Goal: Find specific page/section: Find specific page/section

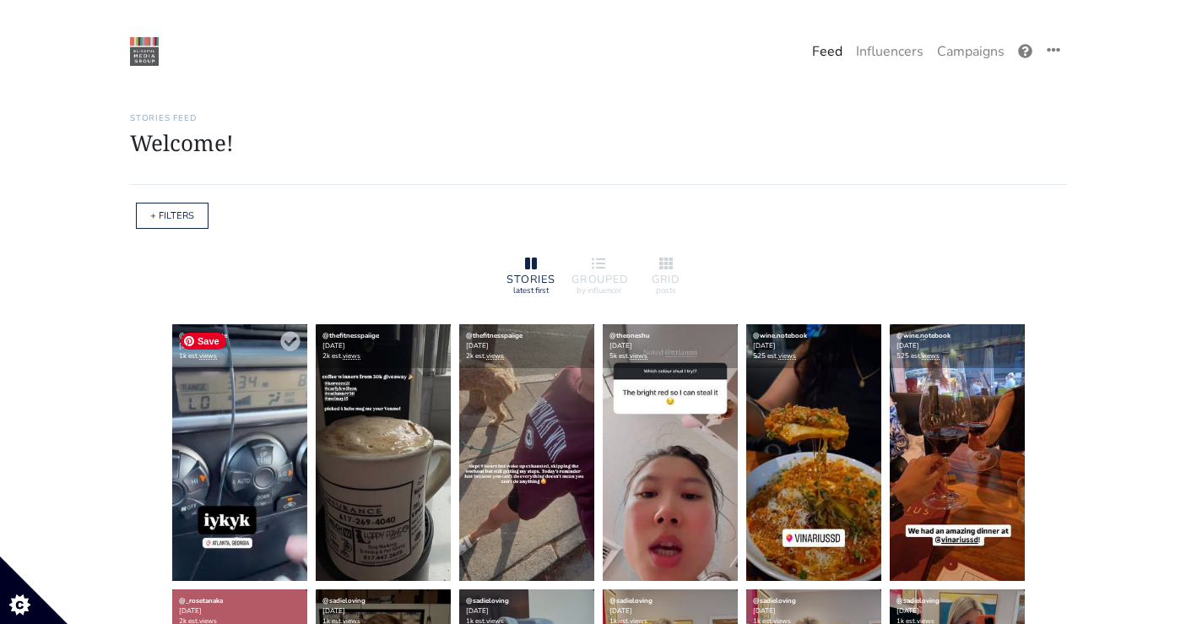
click at [213, 435] on img at bounding box center [239, 452] width 135 height 257
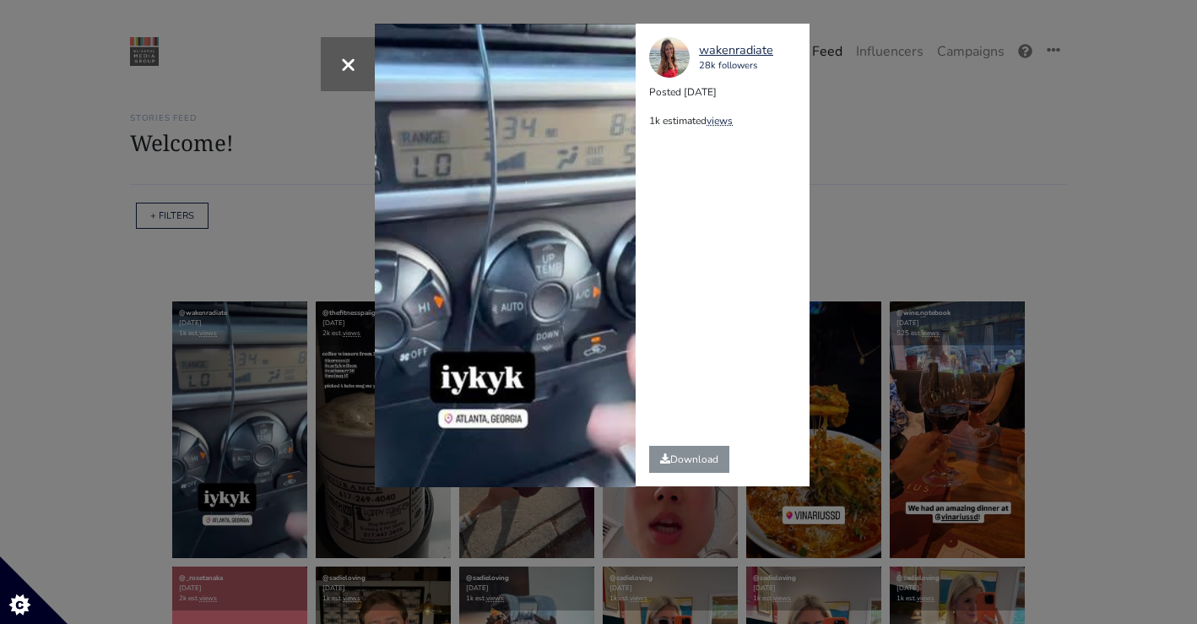
click at [160, 229] on div "× Your browser does not support HTML5 video. [GEOGRAPHIC_DATA] 28k followers Po…" at bounding box center [598, 312] width 1197 height 624
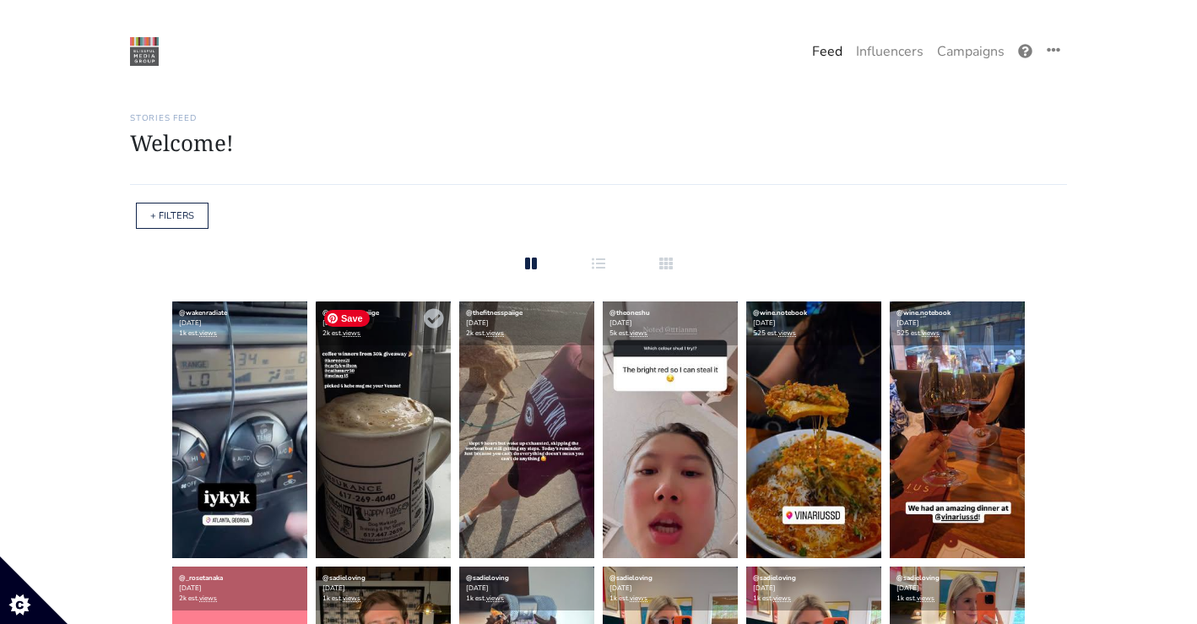
click at [419, 426] on img at bounding box center [383, 429] width 135 height 257
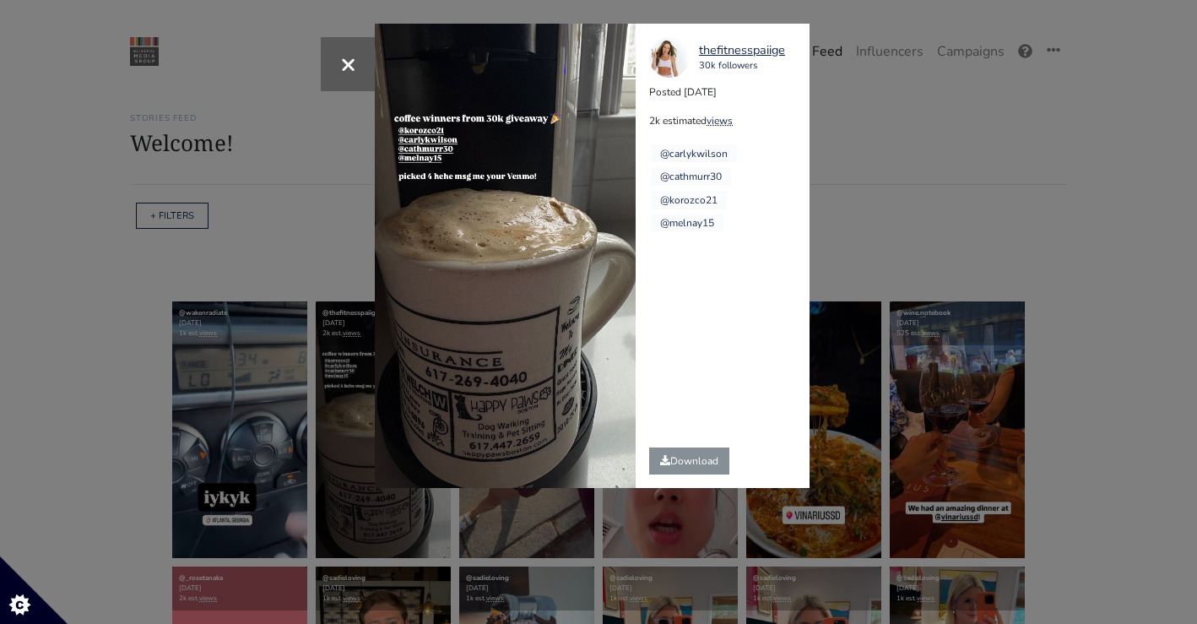
click at [927, 197] on div "× thefitnesspaiige 30k followers Posted [DATE] 2k estimated views @carlykwilson…" at bounding box center [598, 312] width 1197 height 624
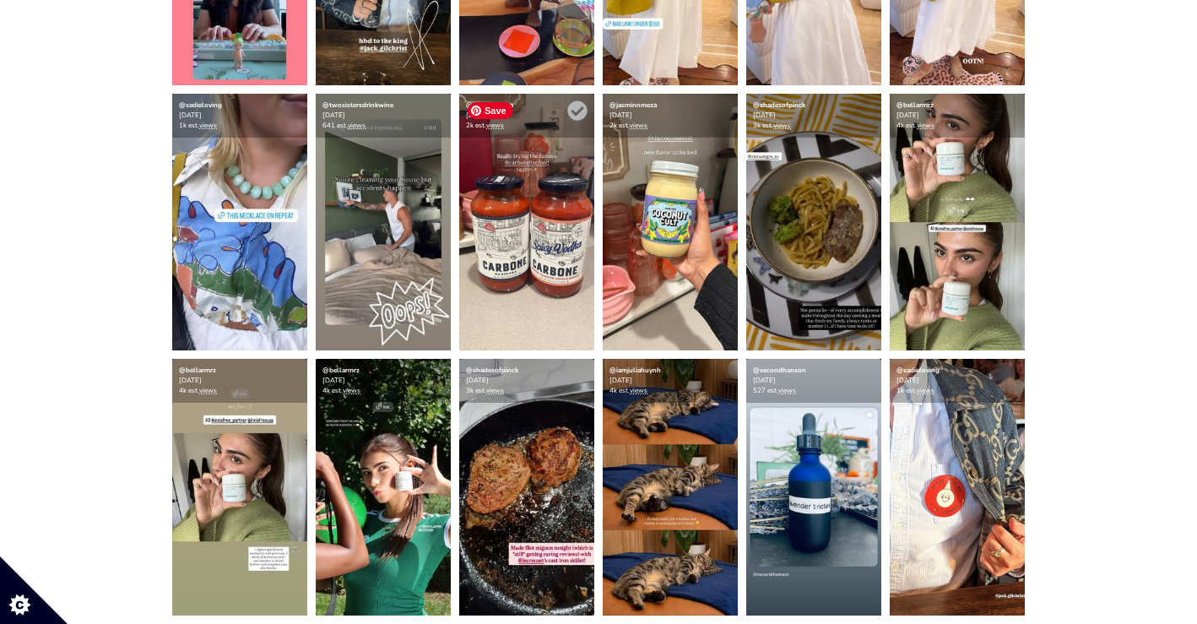
scroll to position [730, 0]
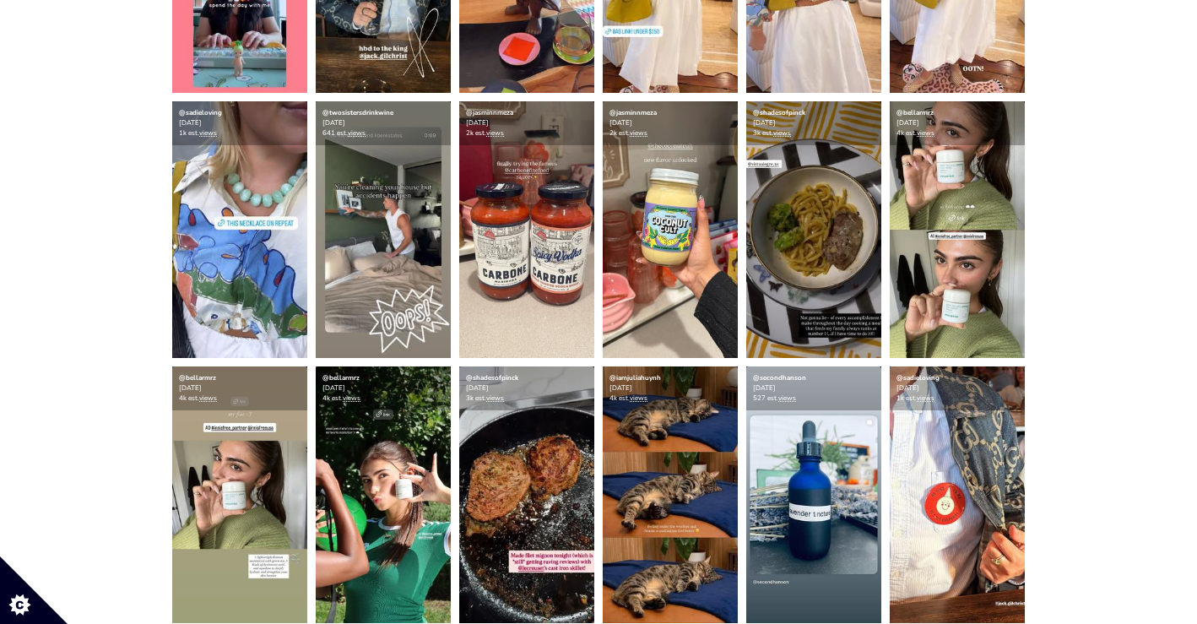
click at [560, 249] on img at bounding box center [526, 229] width 135 height 257
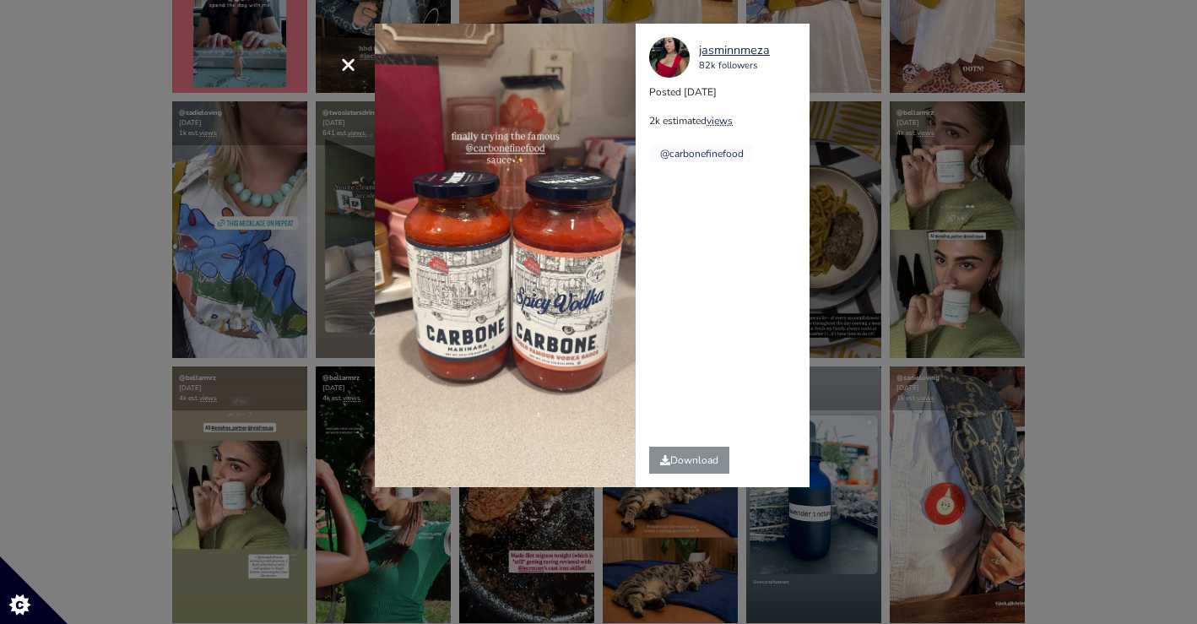
click at [1020, 310] on div "× jasminnmeza 82k followers Posted [DATE] 2k estimated views @carbonefinefood" at bounding box center [598, 312] width 1197 height 624
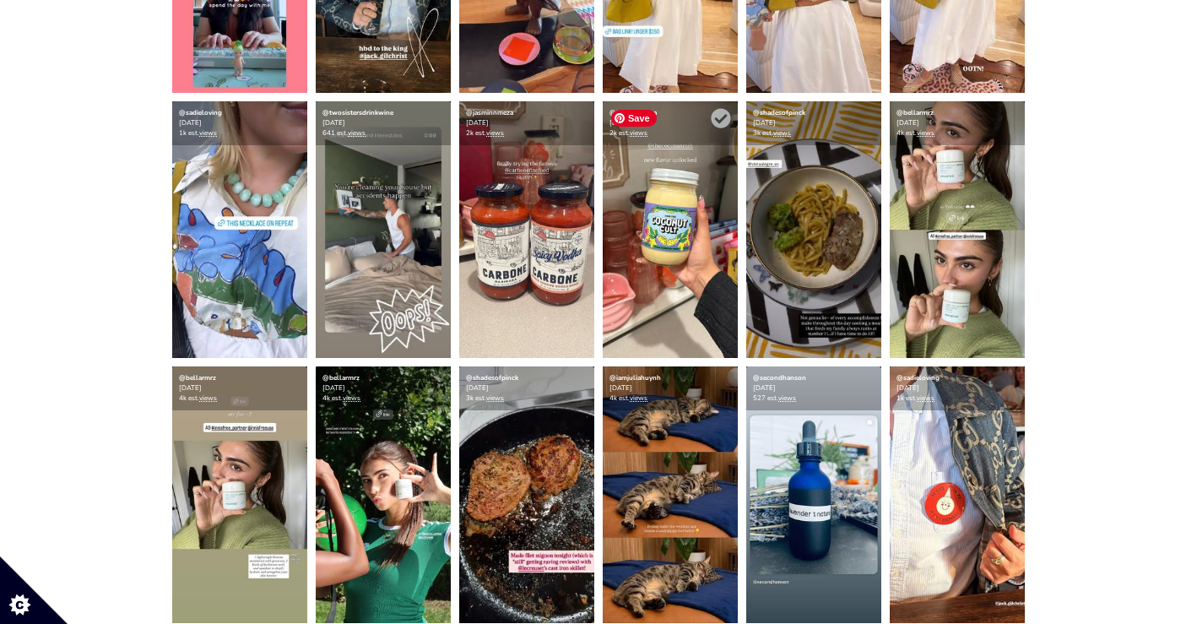
click at [651, 236] on img at bounding box center [670, 229] width 135 height 257
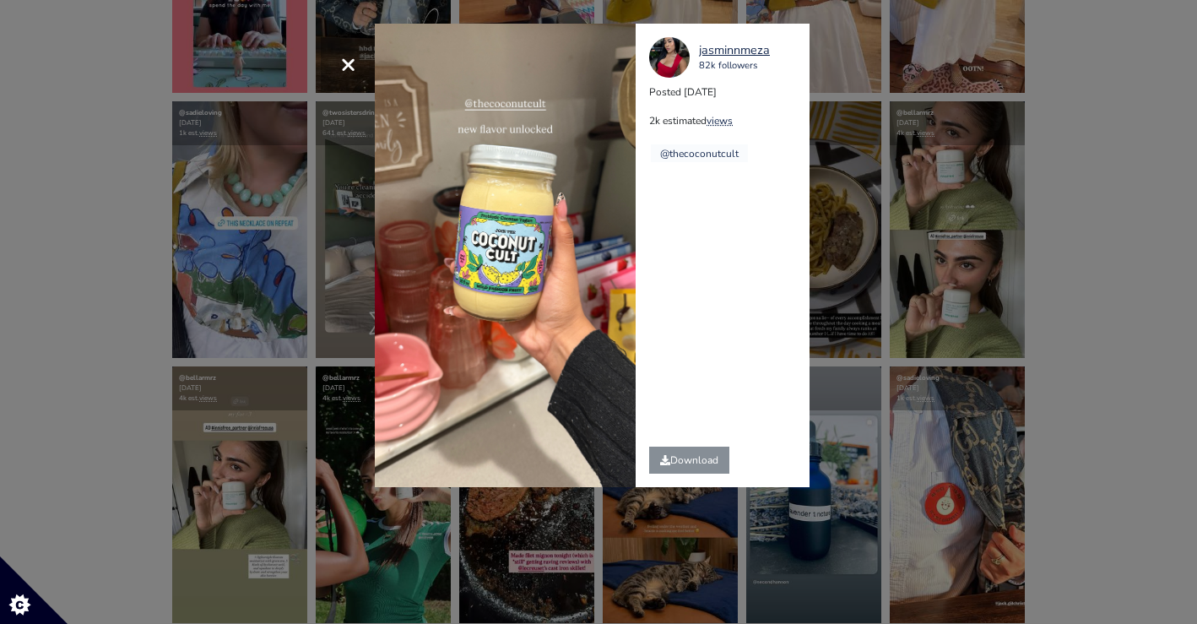
click at [921, 197] on div "× jasminnmeza 82k followers Posted [DATE] 2k estimated views @thecoconutcult" at bounding box center [598, 312] width 1197 height 624
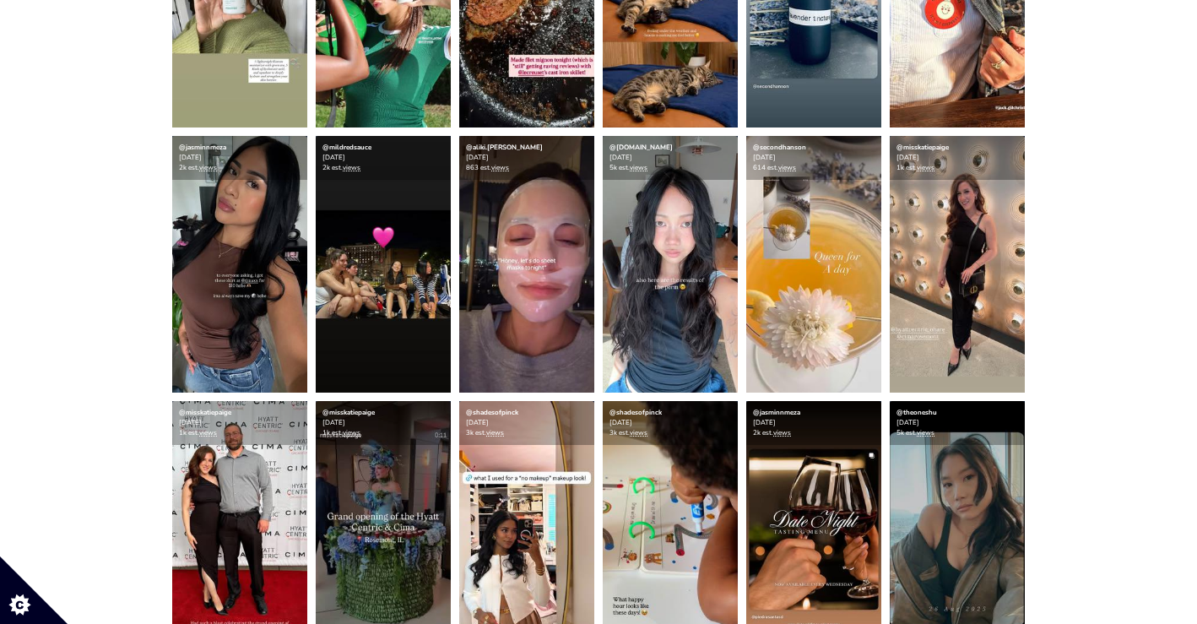
scroll to position [1188, 0]
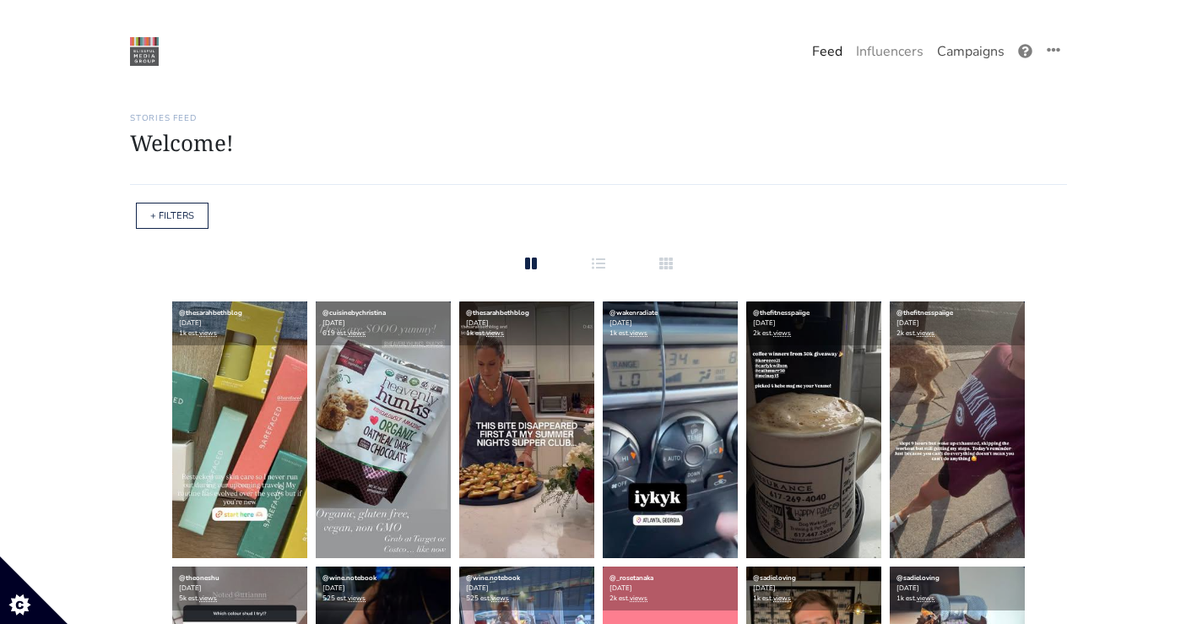
click at [988, 65] on link "Campaigns" at bounding box center [970, 52] width 81 height 34
